Goal: Transaction & Acquisition: Purchase product/service

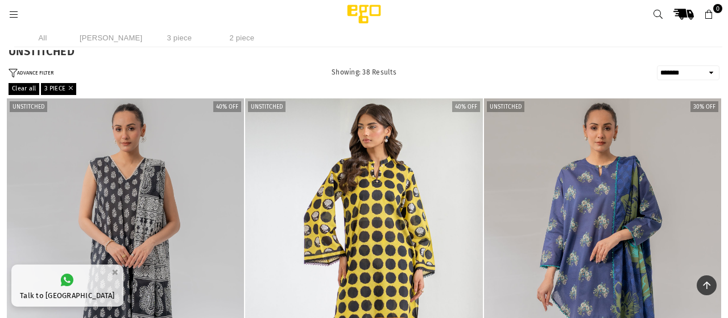
select select "**********"
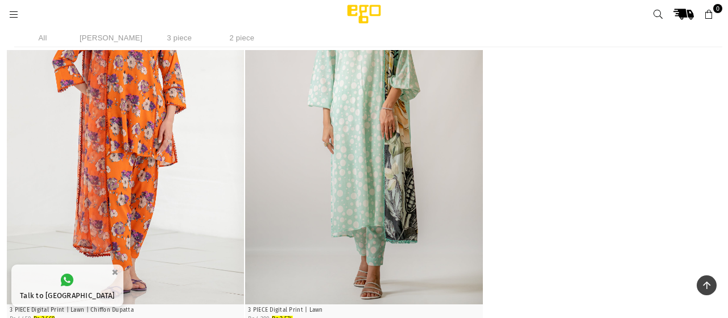
scroll to position [4847, 0]
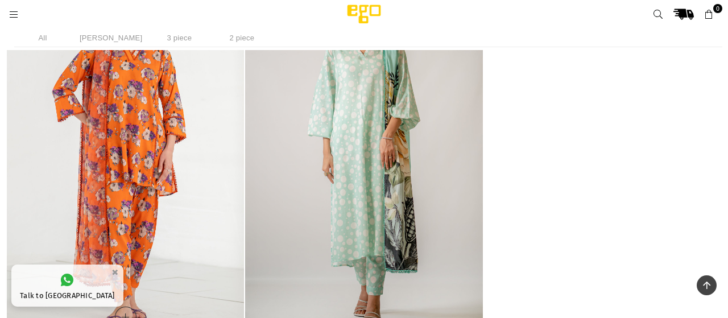
click at [123, 123] on img "1 / 4" at bounding box center [126, 155] width 238 height 357
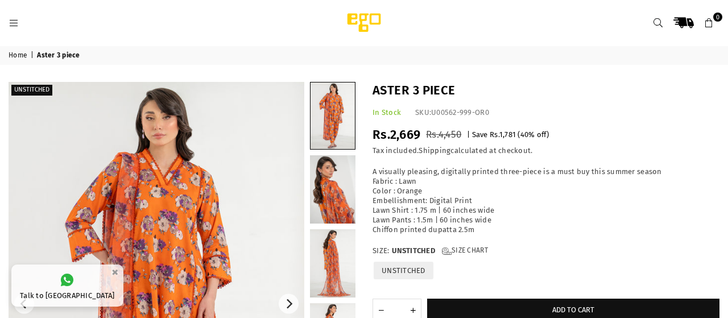
click at [179, 246] on img at bounding box center [157, 304] width 296 height 444
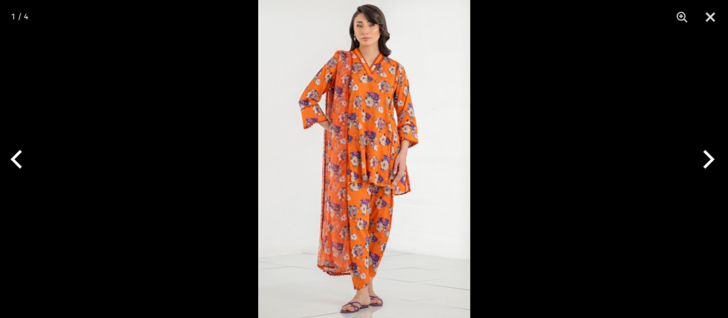
click at [325, 143] on img at bounding box center [364, 159] width 212 height 318
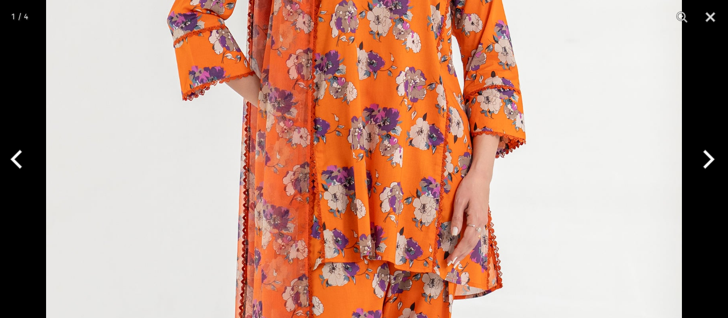
click at [325, 143] on img at bounding box center [364, 190] width 636 height 954
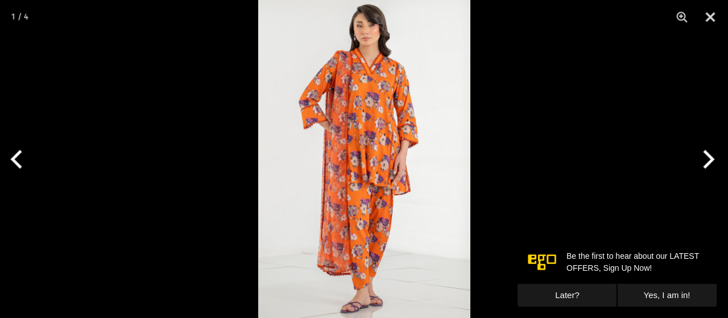
click at [325, 143] on img at bounding box center [364, 159] width 212 height 318
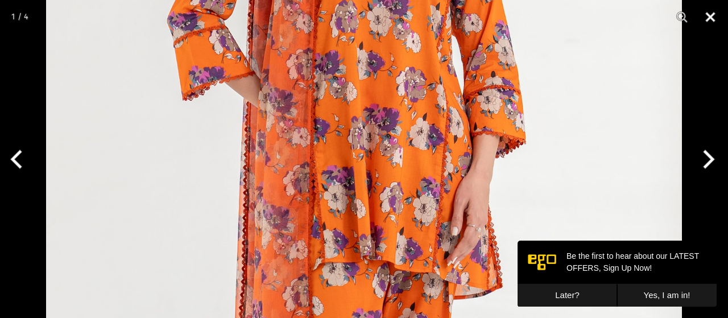
click at [706, 18] on button "Close" at bounding box center [711, 17] width 28 height 34
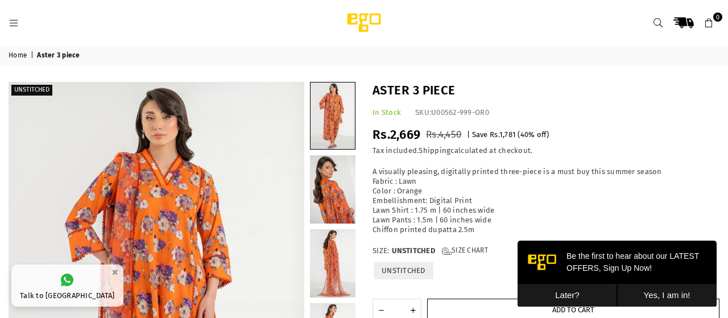
click at [465, 304] on button "Add to cart" at bounding box center [573, 310] width 293 height 23
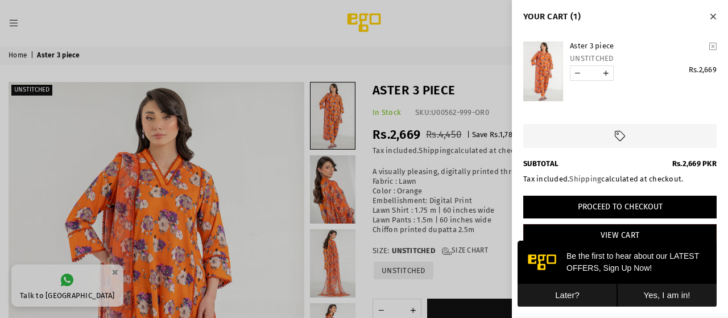
click at [638, 214] on button "Proceed to Checkout" at bounding box center [620, 207] width 193 height 23
